Goal: Book appointment/travel/reservation

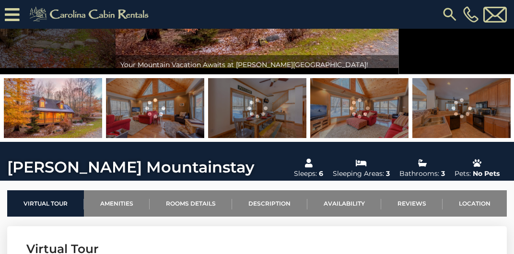
scroll to position [156, 0]
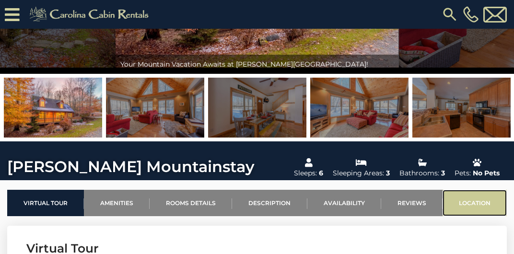
click at [464, 200] on link "Location" at bounding box center [474, 203] width 64 height 26
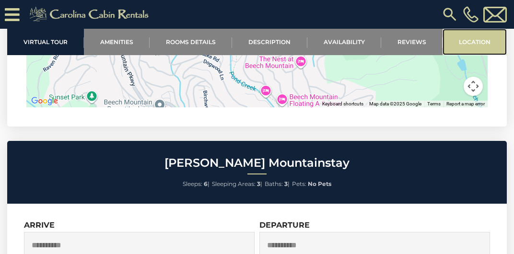
scroll to position [2164, 0]
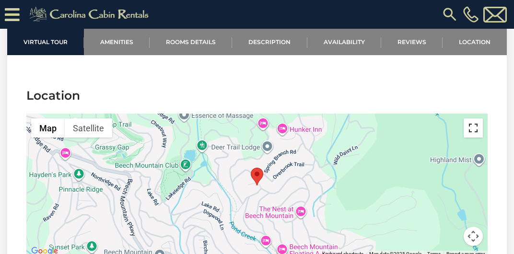
click at [475, 129] on button "Toggle fullscreen view" at bounding box center [472, 127] width 19 height 19
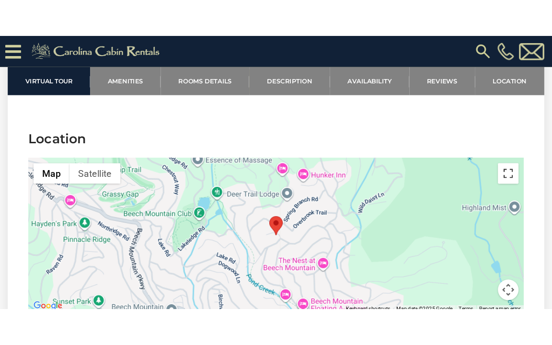
scroll to position [2137, 0]
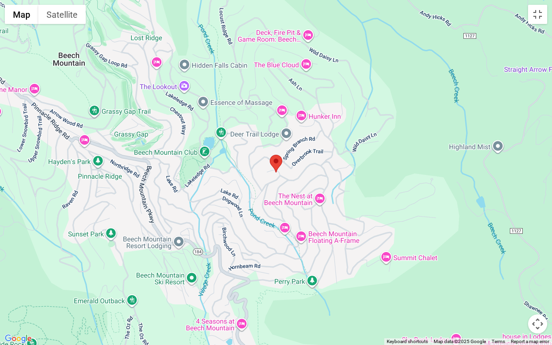
click at [513, 253] on button "Map camera controls" at bounding box center [537, 323] width 19 height 19
click at [513, 253] on button "Zoom out" at bounding box center [513, 323] width 19 height 19
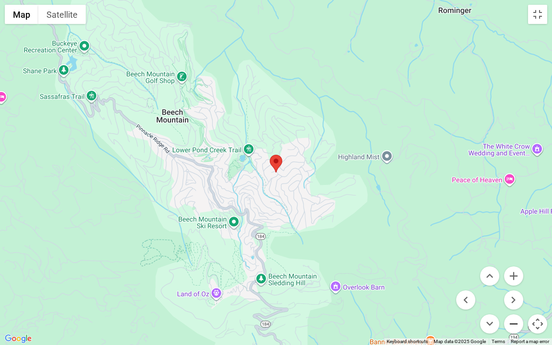
click at [513, 253] on button "Zoom out" at bounding box center [513, 323] width 19 height 19
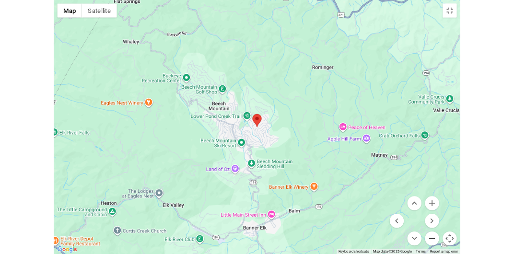
scroll to position [2164, 0]
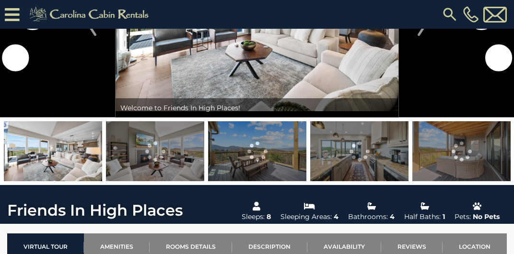
scroll to position [123, 0]
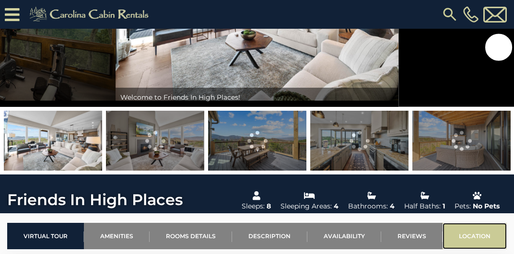
click at [468, 233] on link "Location" at bounding box center [474, 236] width 64 height 26
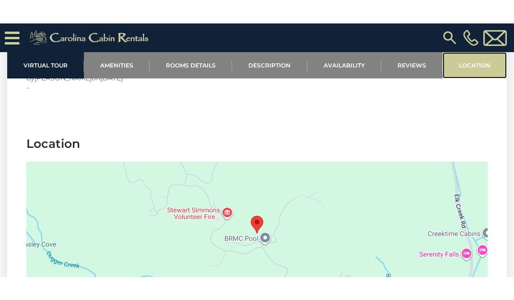
scroll to position [2210, 0]
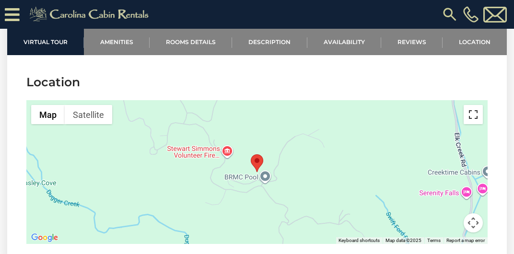
click at [474, 124] on button "Toggle fullscreen view" at bounding box center [472, 114] width 19 height 19
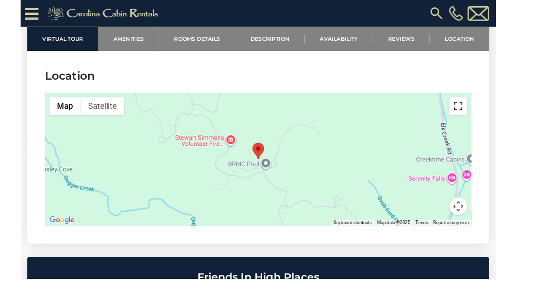
scroll to position [2116, 0]
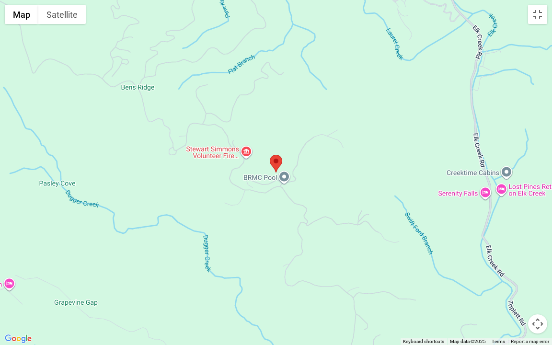
click at [513, 253] on button "Map camera controls" at bounding box center [537, 323] width 19 height 19
click at [513, 253] on button "Zoom out" at bounding box center [513, 323] width 19 height 19
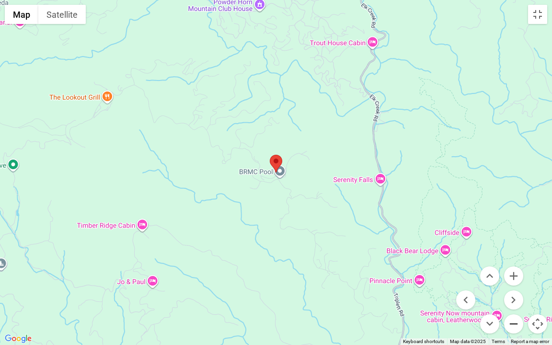
click at [513, 253] on button "Zoom out" at bounding box center [513, 323] width 19 height 19
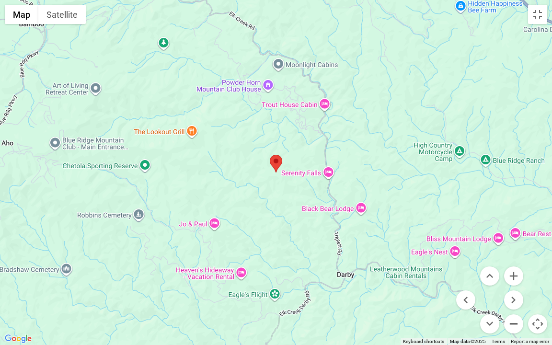
click at [511, 253] on button "Zoom out" at bounding box center [513, 323] width 19 height 19
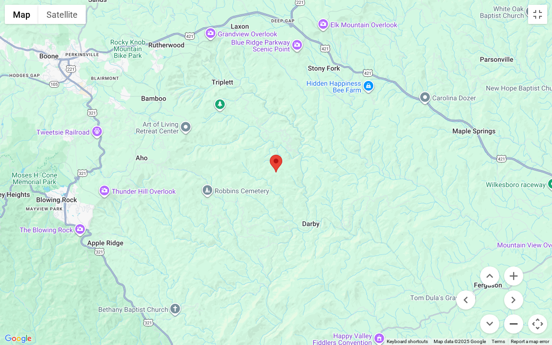
click at [511, 253] on button "Zoom out" at bounding box center [513, 323] width 19 height 19
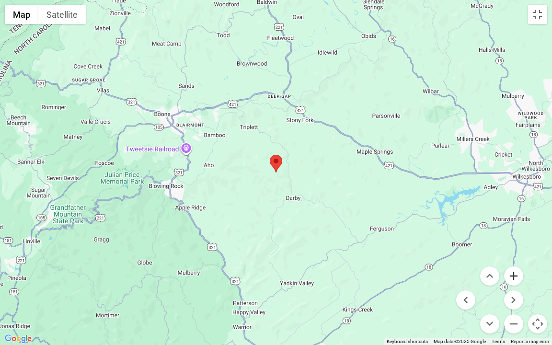
click at [513, 253] on button "Zoom in" at bounding box center [513, 275] width 19 height 19
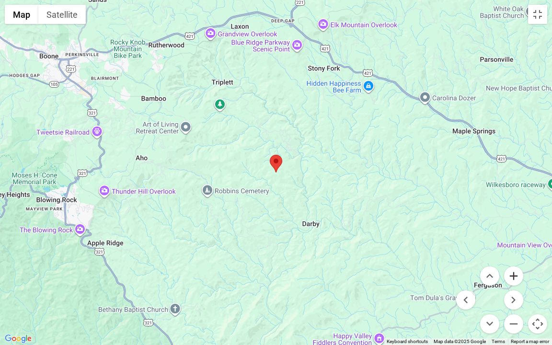
click at [513, 253] on button "Zoom in" at bounding box center [513, 275] width 19 height 19
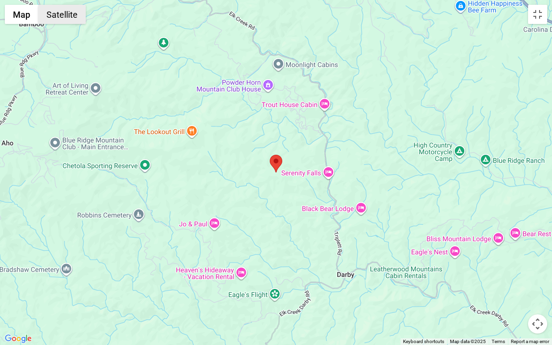
click at [72, 20] on button "Satellite" at bounding box center [61, 14] width 47 height 19
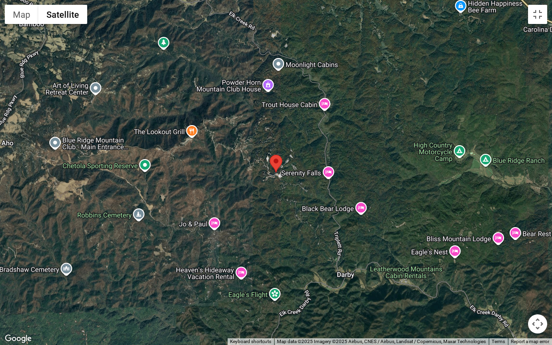
click at [513, 253] on button "Map camera controls" at bounding box center [537, 323] width 19 height 19
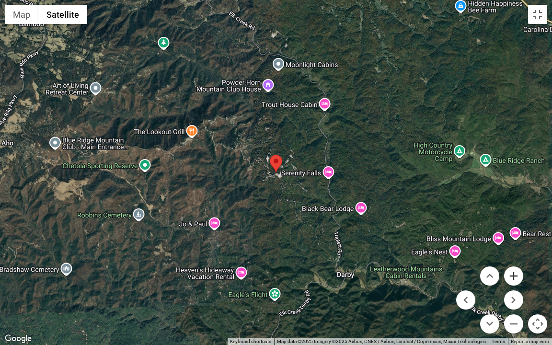
click at [513, 253] on button "Zoom in" at bounding box center [513, 275] width 19 height 19
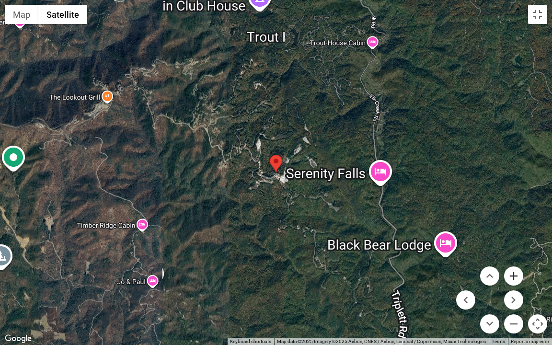
click at [513, 253] on button "Zoom in" at bounding box center [513, 275] width 19 height 19
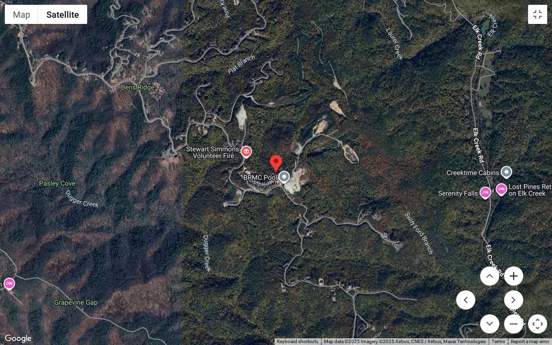
click at [513, 253] on button "Zoom in" at bounding box center [513, 275] width 19 height 19
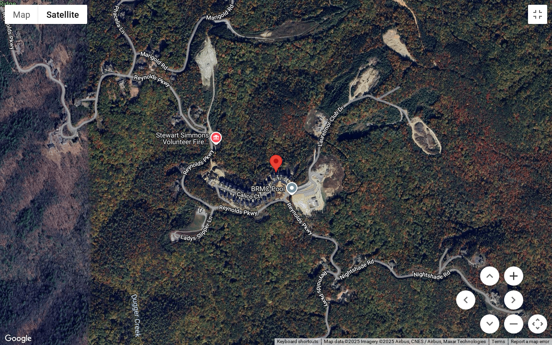
click at [513, 253] on button "Zoom in" at bounding box center [513, 275] width 19 height 19
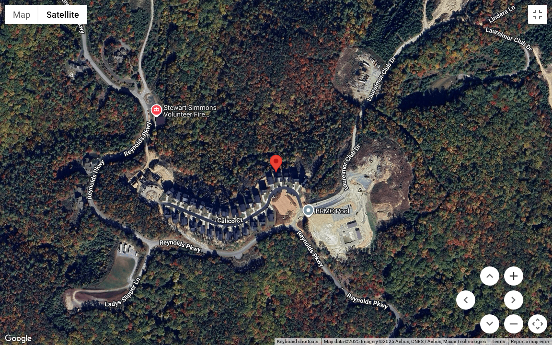
click at [513, 253] on button "Zoom in" at bounding box center [513, 275] width 19 height 19
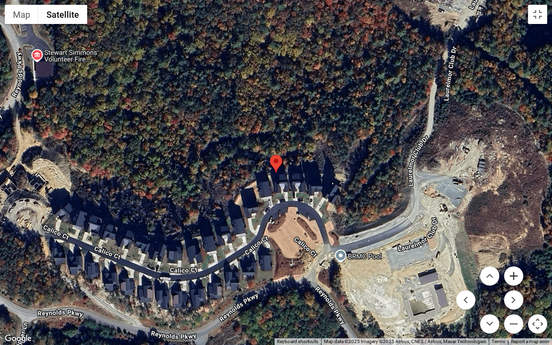
click at [513, 253] on button "Zoom in" at bounding box center [513, 275] width 19 height 19
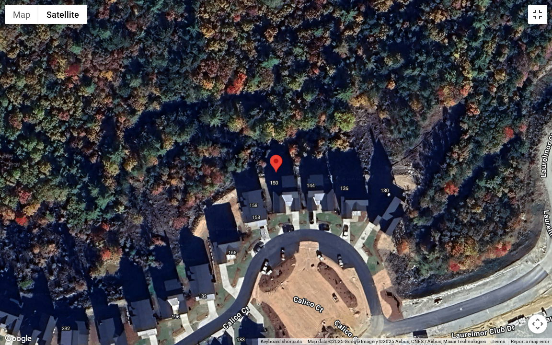
click at [513, 13] on button "Toggle fullscreen view" at bounding box center [537, 14] width 19 height 19
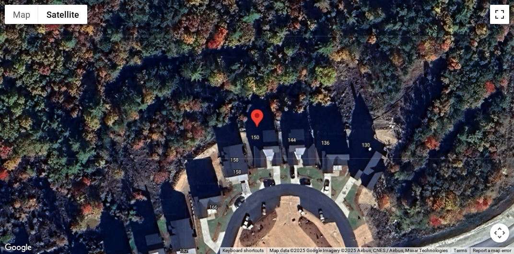
scroll to position [1961, 0]
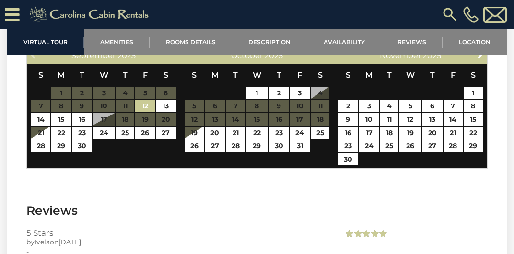
scroll to position [2415, 0]
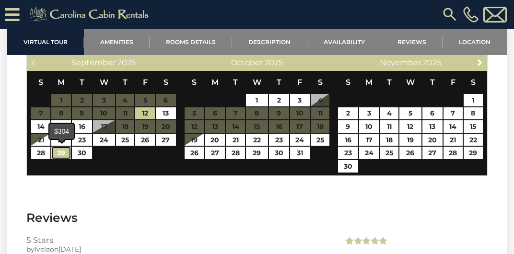
click at [61, 153] on link "29" at bounding box center [60, 153] width 19 height 12
type input "**********"
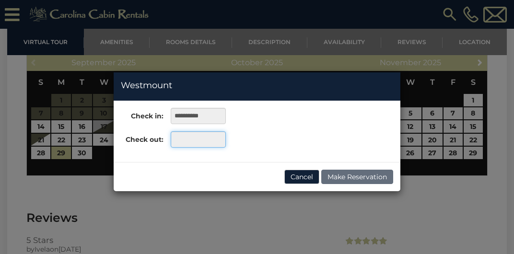
click at [215, 139] on input "text" at bounding box center [198, 139] width 55 height 16
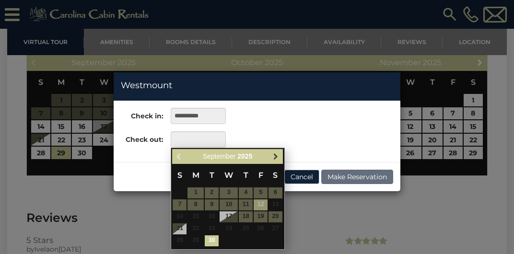
click at [276, 155] on span "Next" at bounding box center [276, 157] width 8 height 8
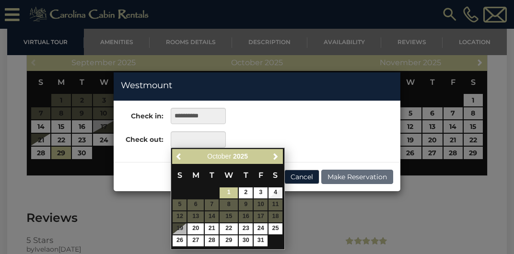
click at [228, 193] on link "1" at bounding box center [228, 192] width 18 height 11
type input "**********"
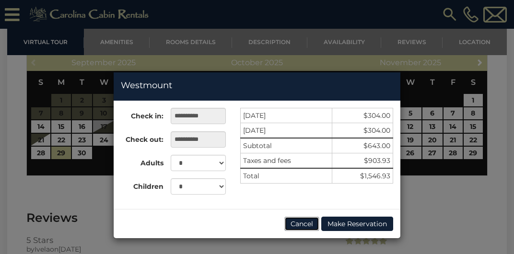
click at [304, 223] on button "Cancel" at bounding box center [301, 224] width 35 height 14
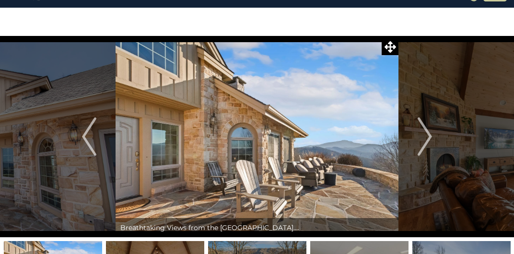
scroll to position [23, 0]
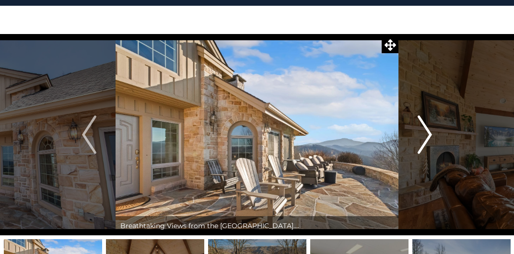
click at [428, 133] on img "Next" at bounding box center [424, 134] width 14 height 38
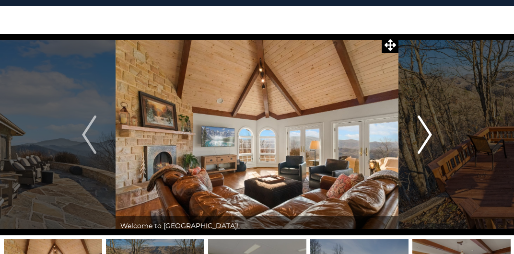
click at [428, 133] on img "Next" at bounding box center [424, 134] width 14 height 38
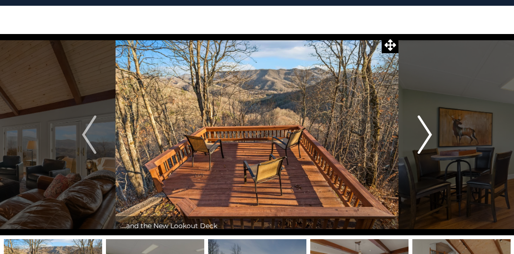
click at [428, 133] on img "Next" at bounding box center [424, 134] width 14 height 38
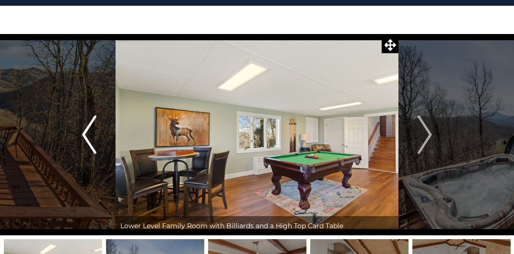
click at [84, 128] on img "Previous" at bounding box center [89, 134] width 14 height 38
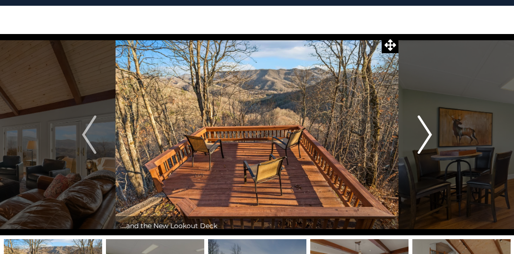
click at [430, 132] on img "Next" at bounding box center [424, 134] width 14 height 38
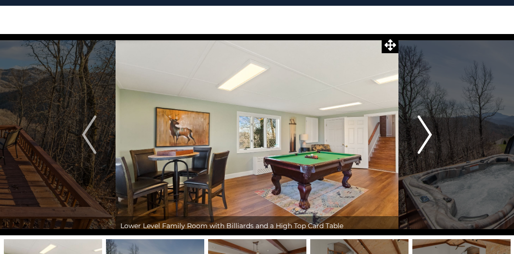
click at [429, 133] on img "Next" at bounding box center [424, 134] width 14 height 38
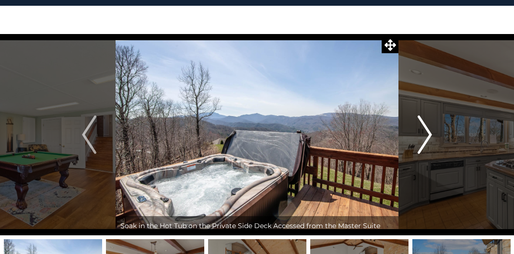
click at [429, 133] on img "Next" at bounding box center [424, 134] width 14 height 38
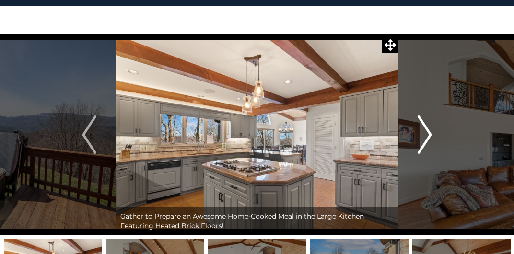
click at [429, 134] on img "Next" at bounding box center [424, 134] width 14 height 38
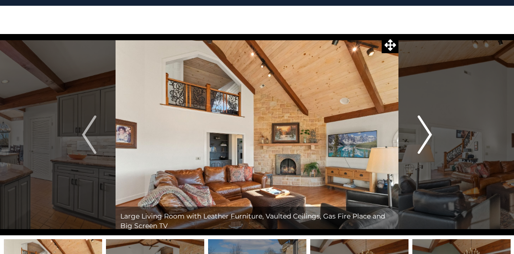
click at [429, 134] on img "Next" at bounding box center [424, 134] width 14 height 38
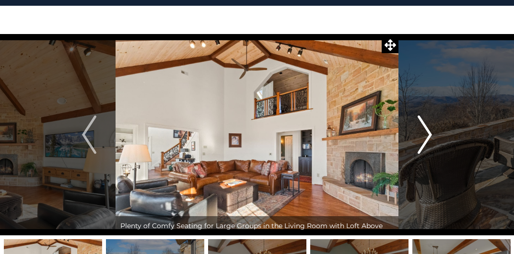
click at [429, 134] on img "Next" at bounding box center [424, 134] width 14 height 38
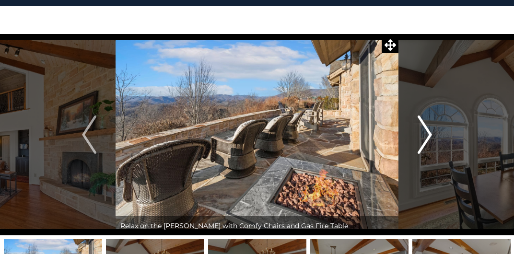
click at [429, 134] on img "Next" at bounding box center [424, 134] width 14 height 38
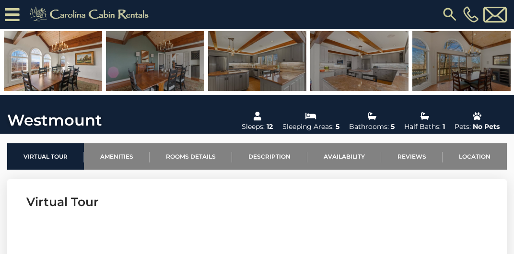
scroll to position [204, 0]
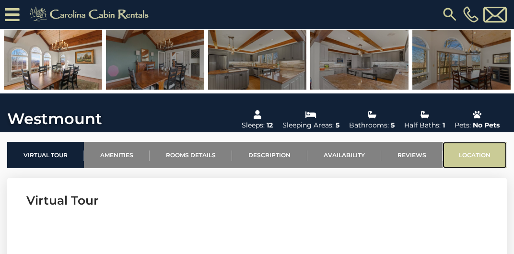
click at [475, 152] on link "Location" at bounding box center [474, 155] width 64 height 26
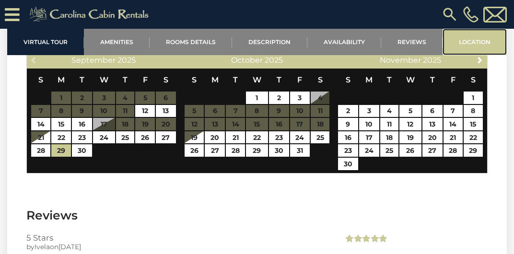
scroll to position [2832, 0]
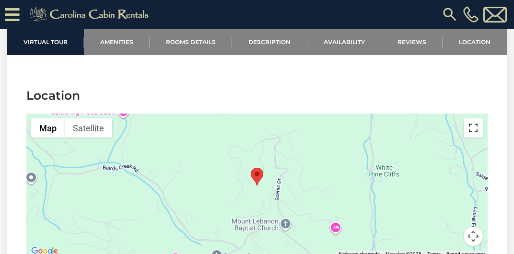
click at [477, 124] on button "Toggle fullscreen view" at bounding box center [472, 127] width 19 height 19
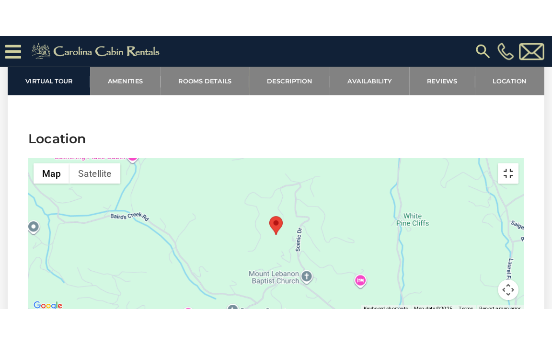
scroll to position [2778, 0]
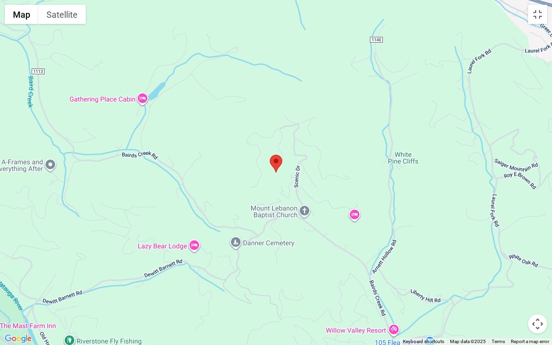
click at [513, 253] on button "Map camera controls" at bounding box center [537, 323] width 19 height 19
click at [512, 253] on button "Zoom out" at bounding box center [513, 323] width 19 height 19
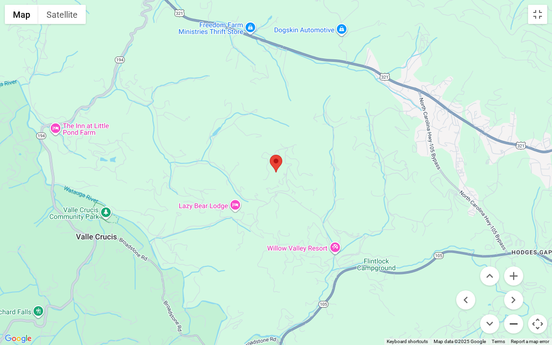
click at [512, 253] on button "Zoom out" at bounding box center [513, 323] width 19 height 19
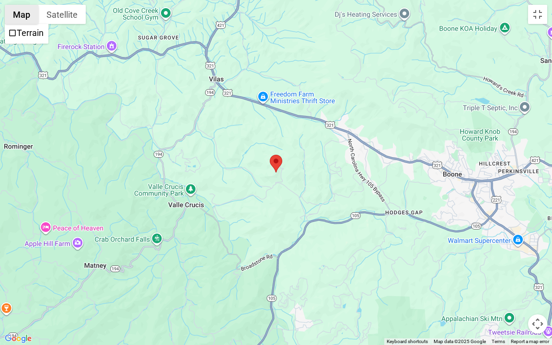
click at [27, 13] on button "Map" at bounding box center [22, 14] width 34 height 19
click at [513, 253] on button "Map camera controls" at bounding box center [537, 323] width 19 height 19
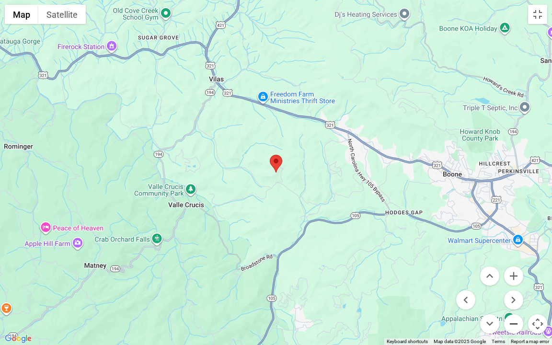
click at [513, 253] on button "Zoom out" at bounding box center [513, 323] width 19 height 19
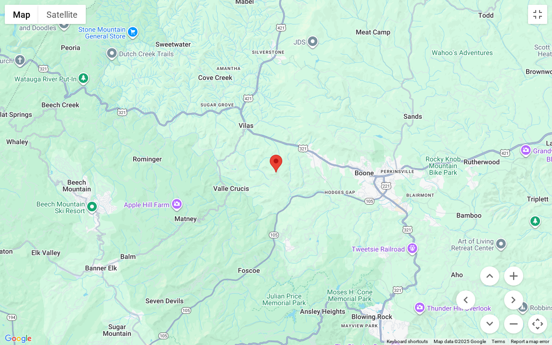
click at [156, 204] on div at bounding box center [276, 172] width 552 height 345
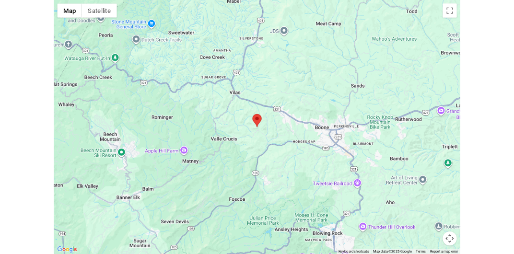
scroll to position [2832, 0]
